Goal: Task Accomplishment & Management: Use online tool/utility

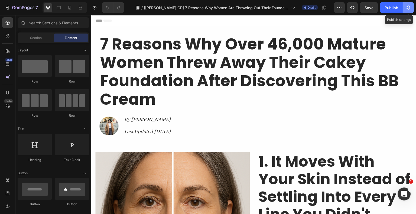
click at [410, 7] on icon "button" at bounding box center [407, 7] width 5 height 5
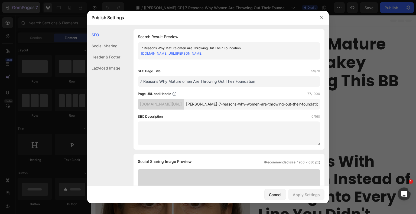
click at [37, 11] on div at bounding box center [208, 107] width 416 height 214
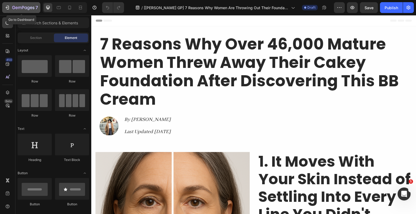
click at [30, 9] on icon "button" at bounding box center [23, 8] width 22 height 5
